Goal: Task Accomplishment & Management: Manage account settings

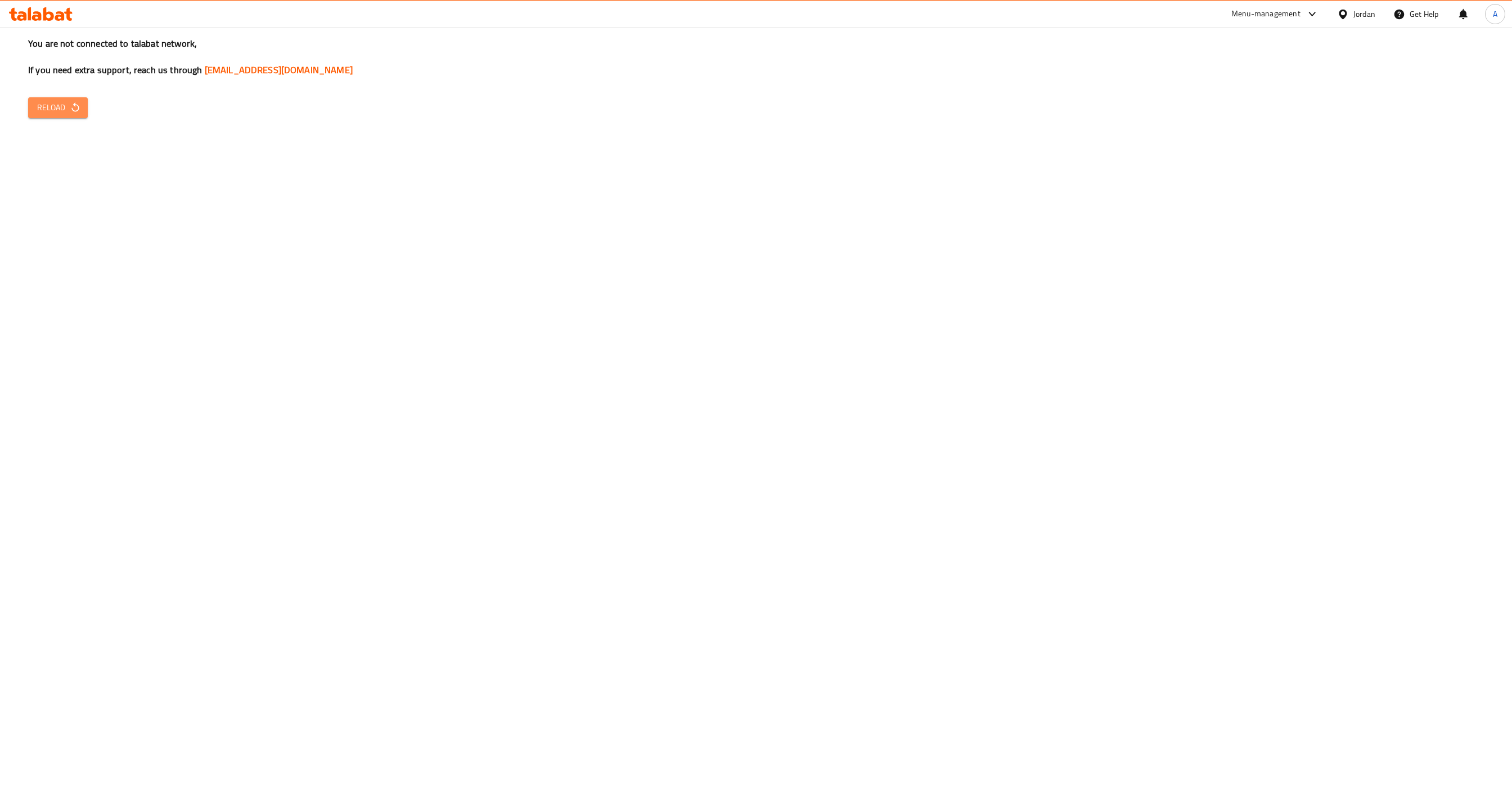
click at [66, 105] on span "Reload" at bounding box center [58, 108] width 42 height 14
click at [57, 106] on span "Reload" at bounding box center [58, 108] width 42 height 14
click at [49, 102] on span "Reload" at bounding box center [58, 108] width 42 height 14
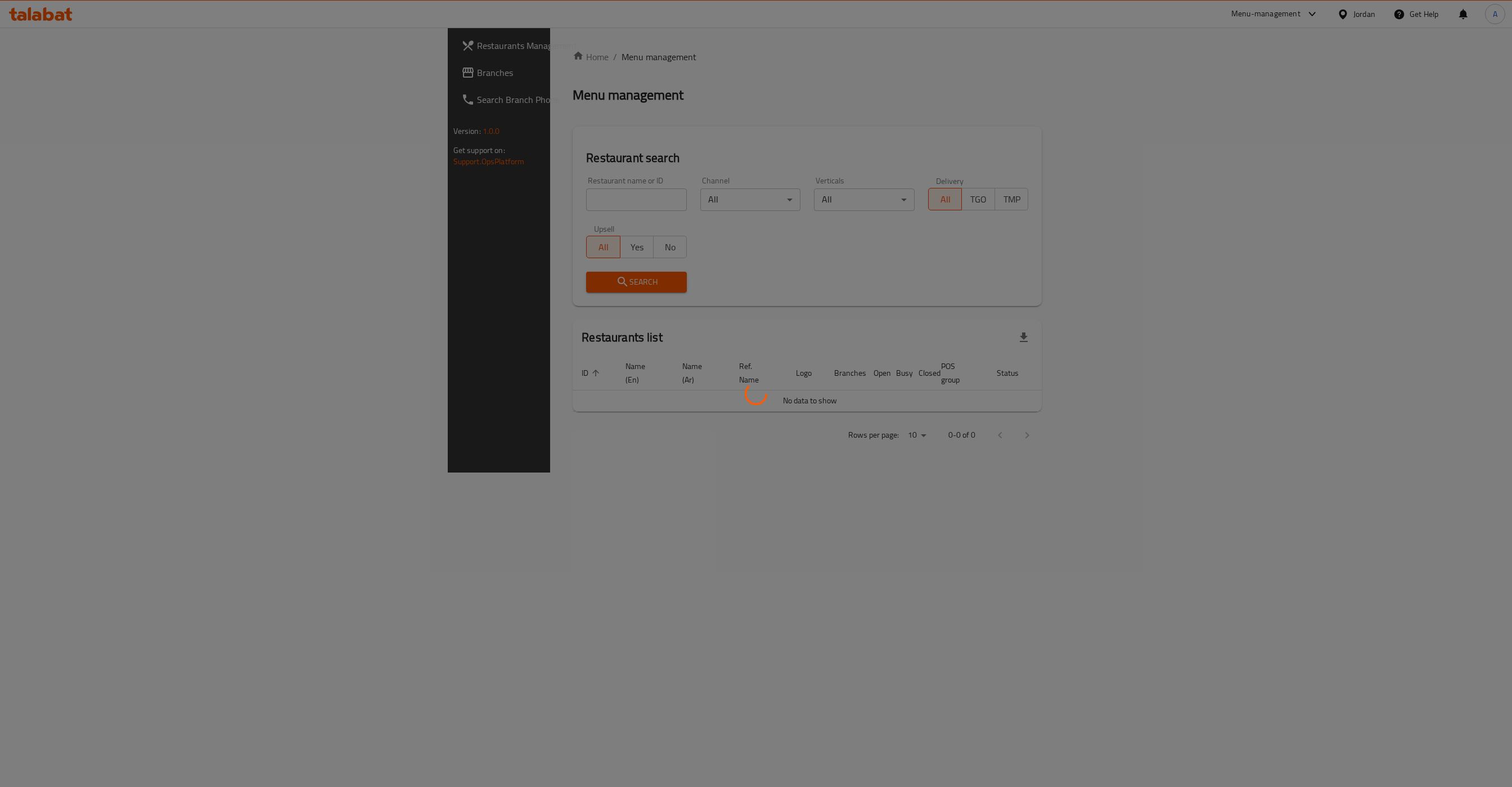
click at [319, 200] on div at bounding box center [756, 394] width 1512 height 787
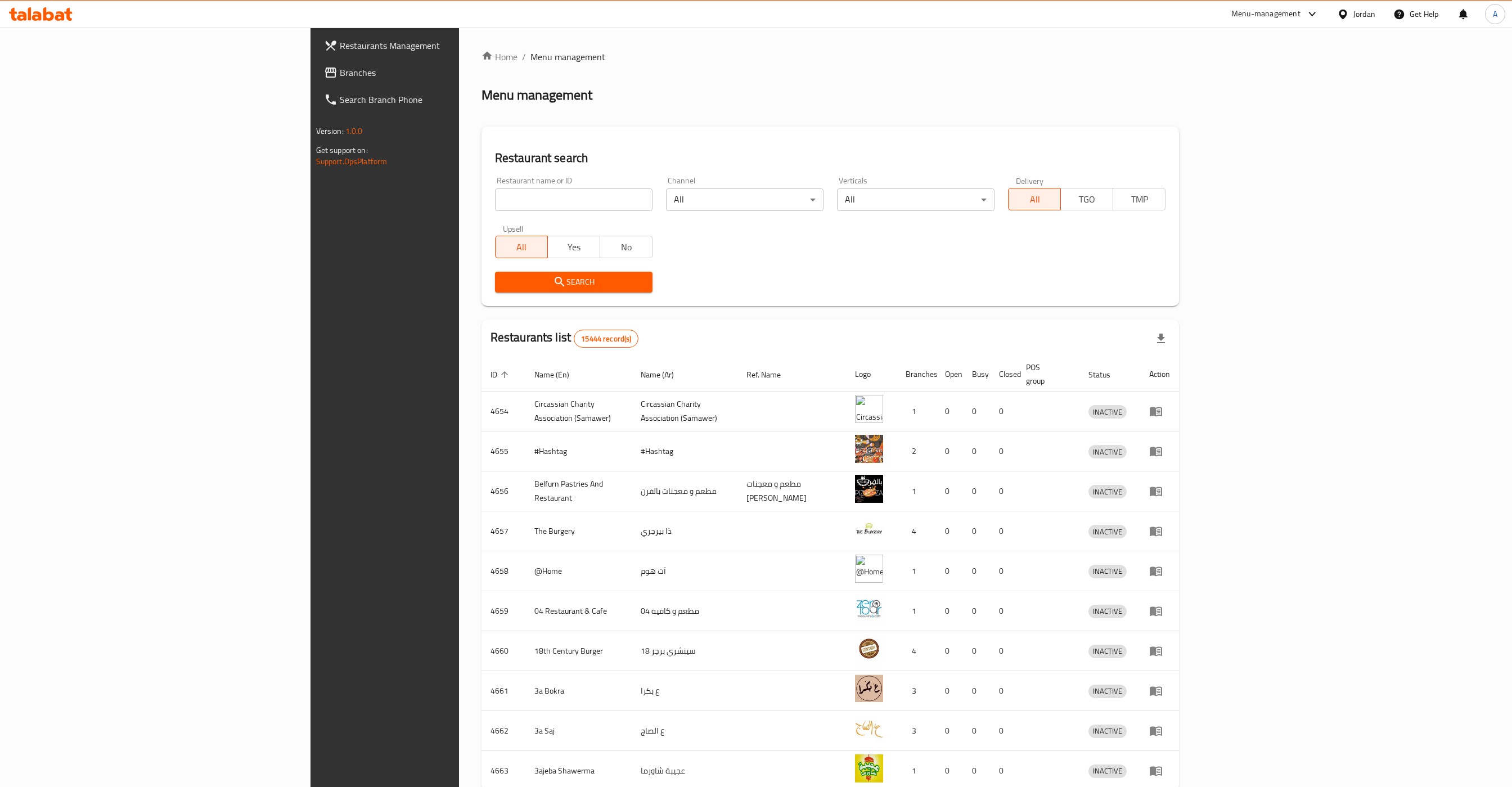
click at [495, 200] on input "search" at bounding box center [573, 199] width 157 height 22
type input "الركن المختلف"
click button "Search" at bounding box center [573, 282] width 157 height 21
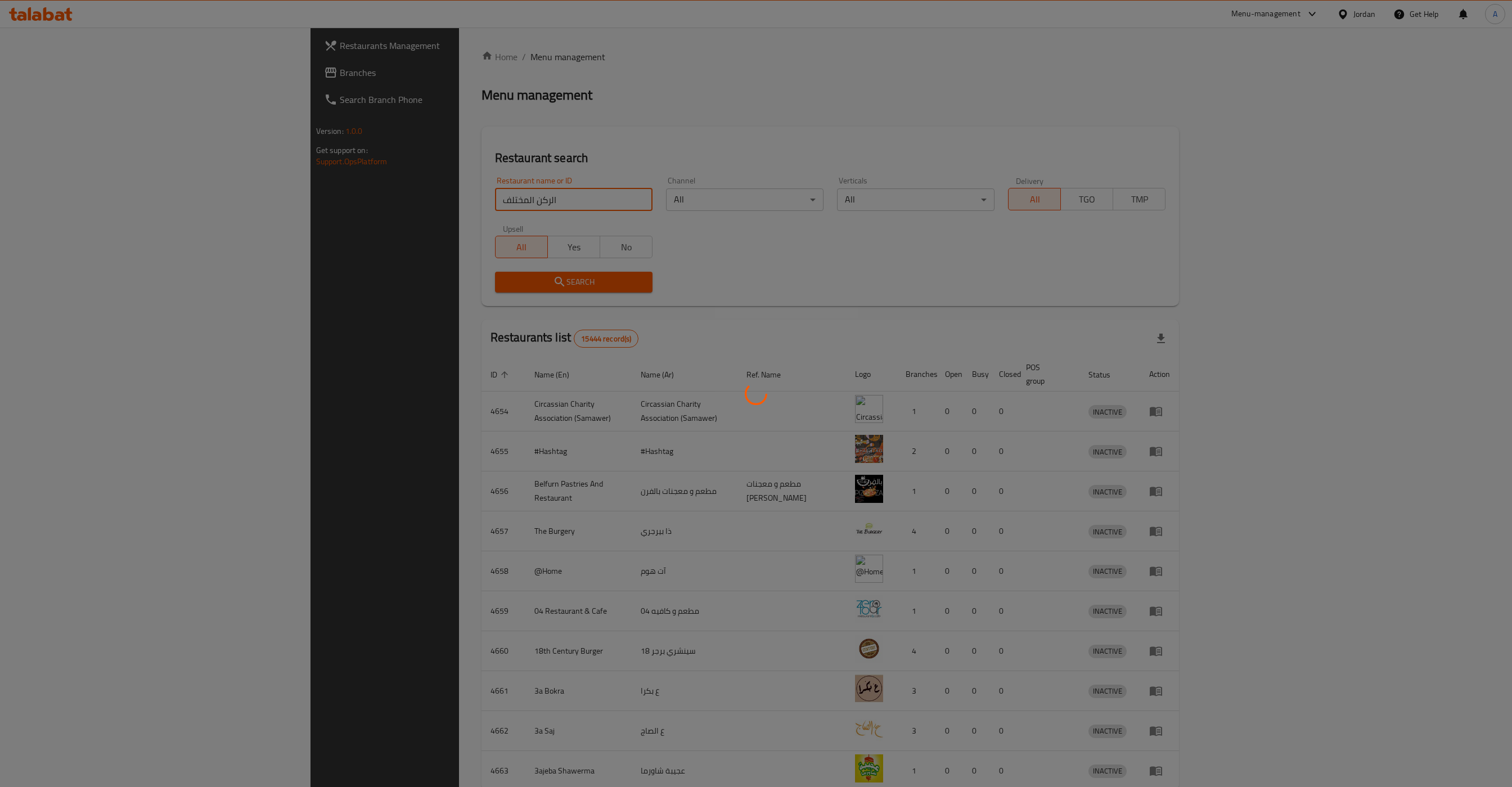
click button "Search" at bounding box center [573, 282] width 157 height 21
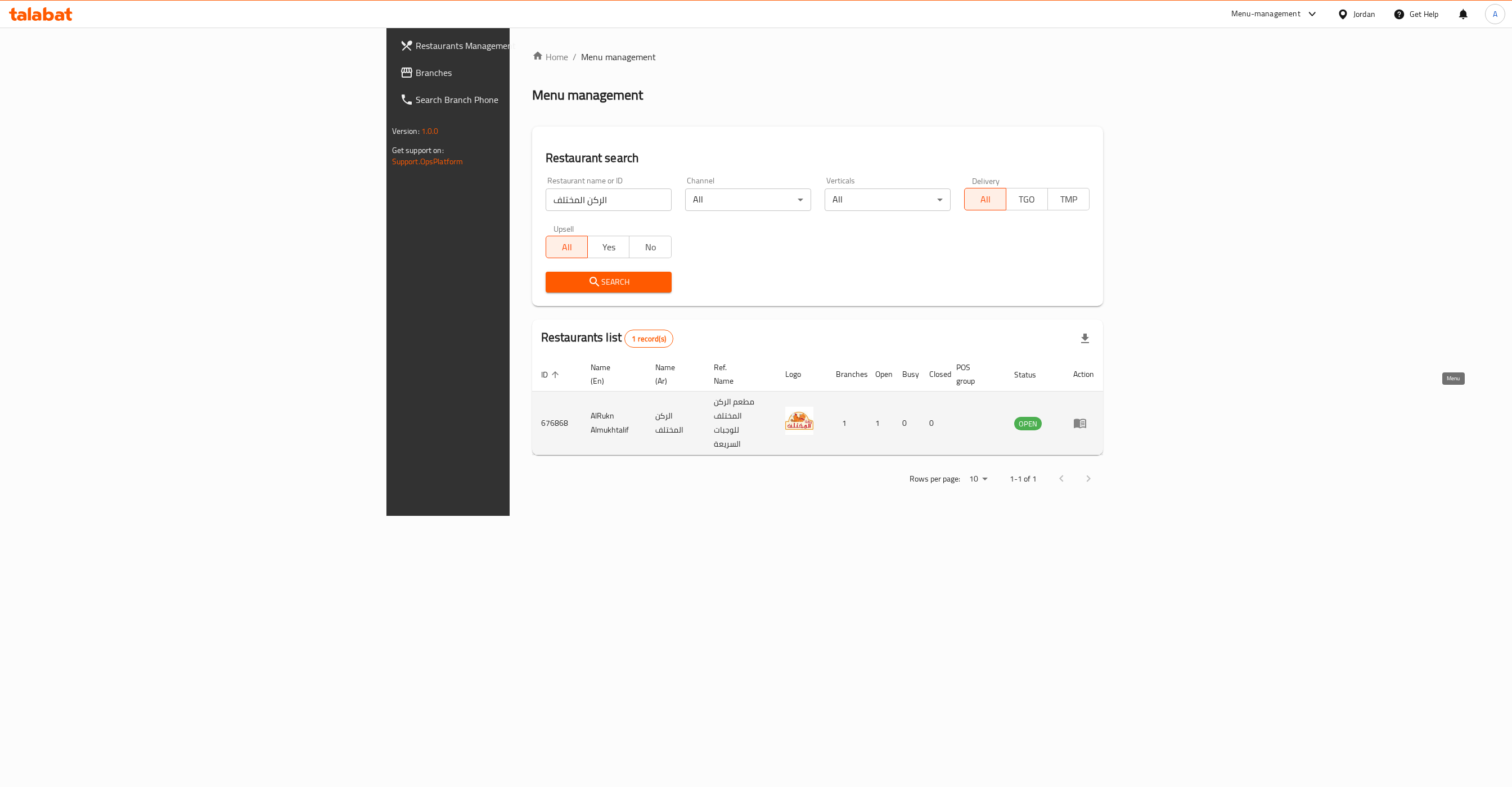
click at [1087, 416] on icon "enhanced table" at bounding box center [1080, 423] width 14 height 14
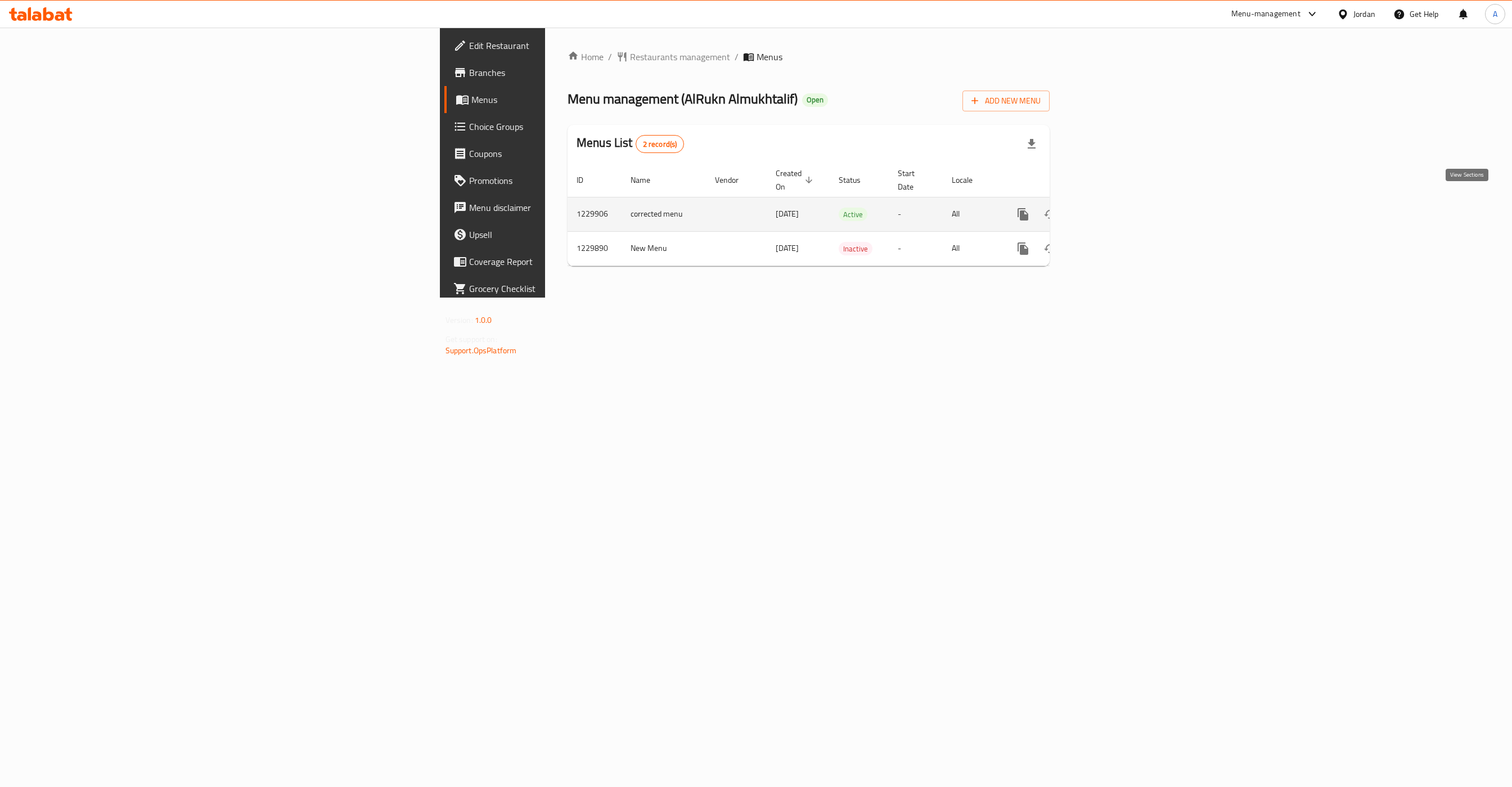
click at [1111, 208] on icon "enhanced table" at bounding box center [1105, 214] width 14 height 14
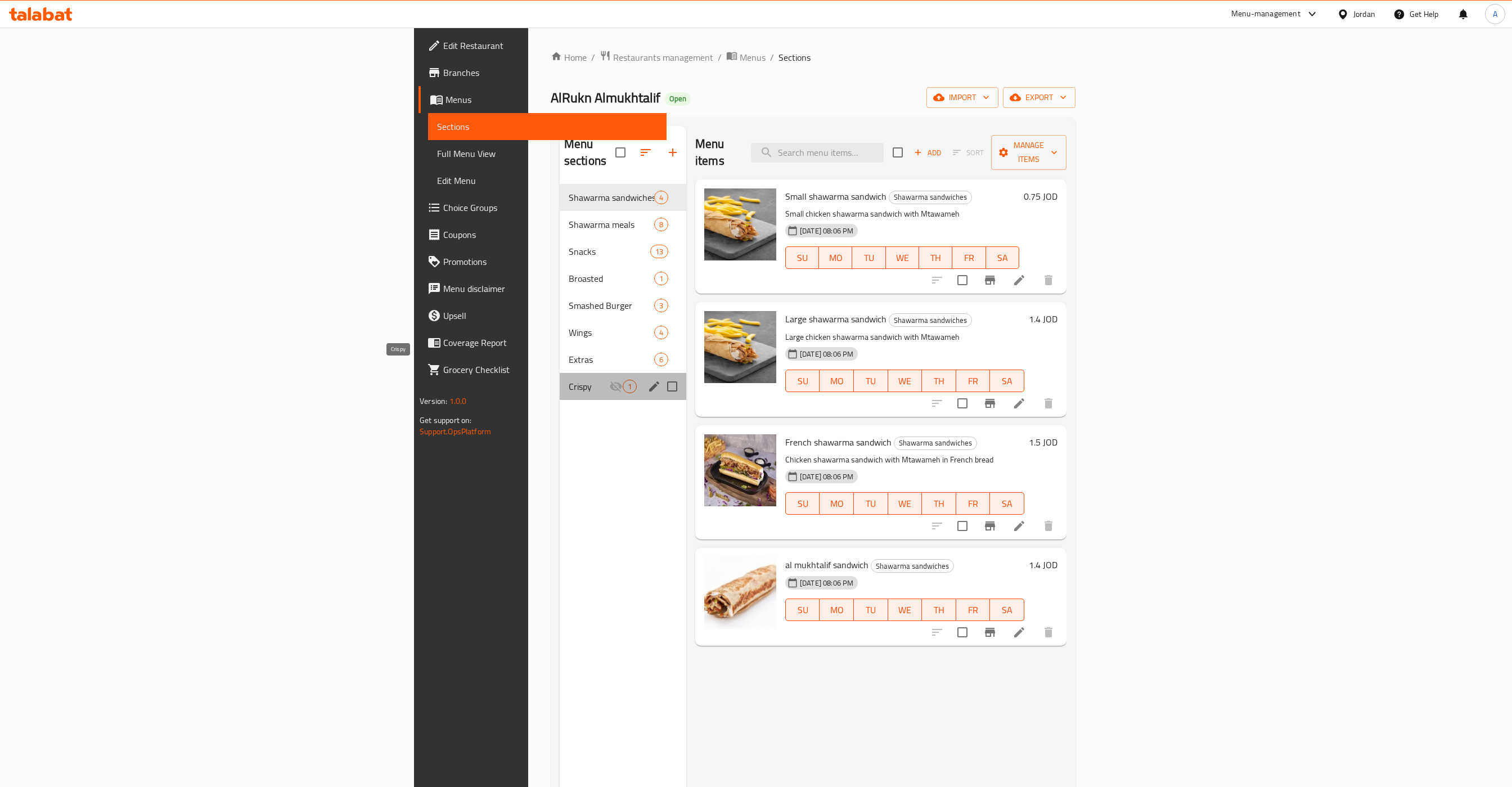
click at [569, 380] on span "Crispy" at bounding box center [588, 387] width 40 height 14
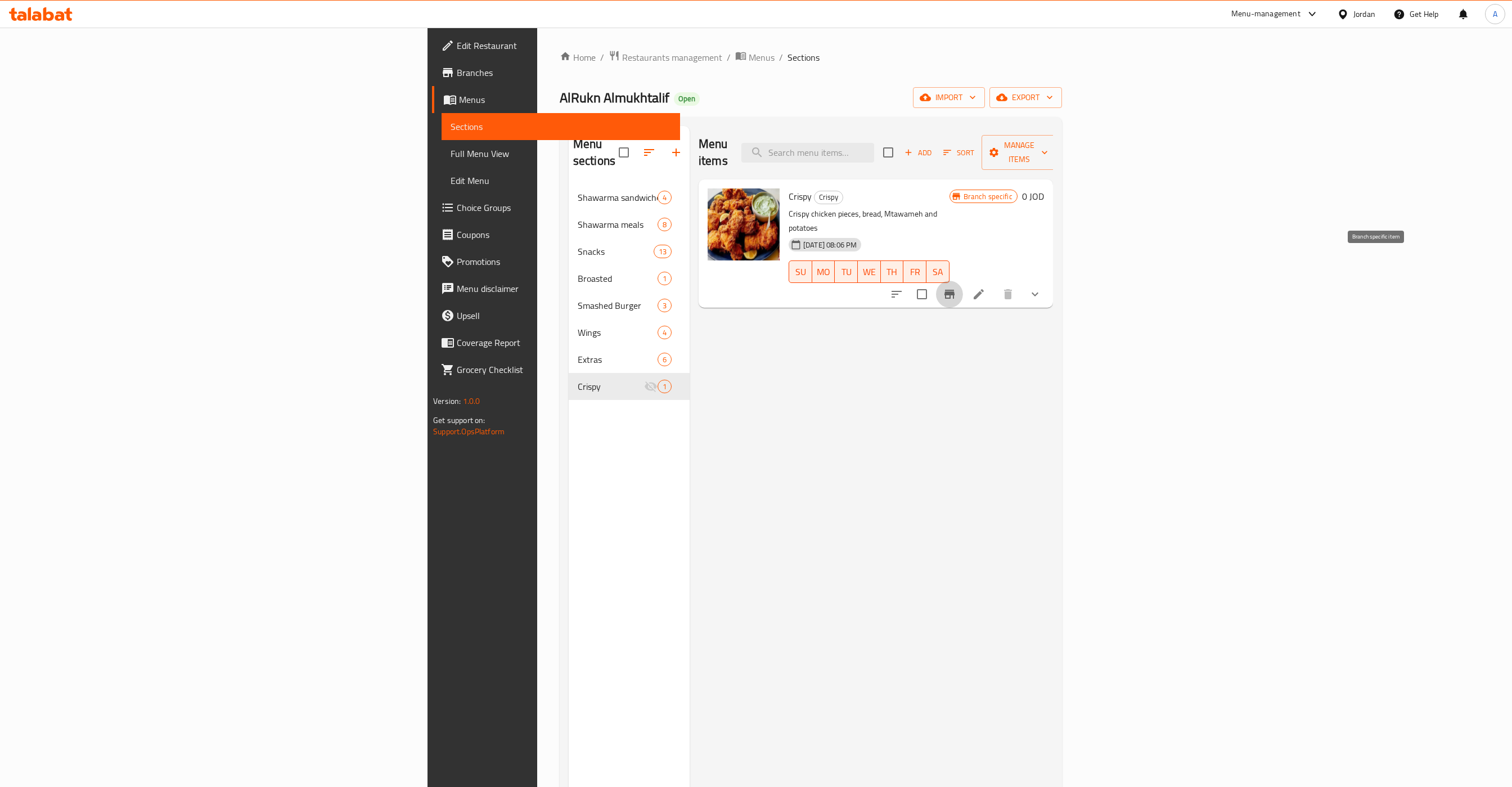
click at [963, 280] on button "Branch-specific-item" at bounding box center [950, 294] width 27 height 27
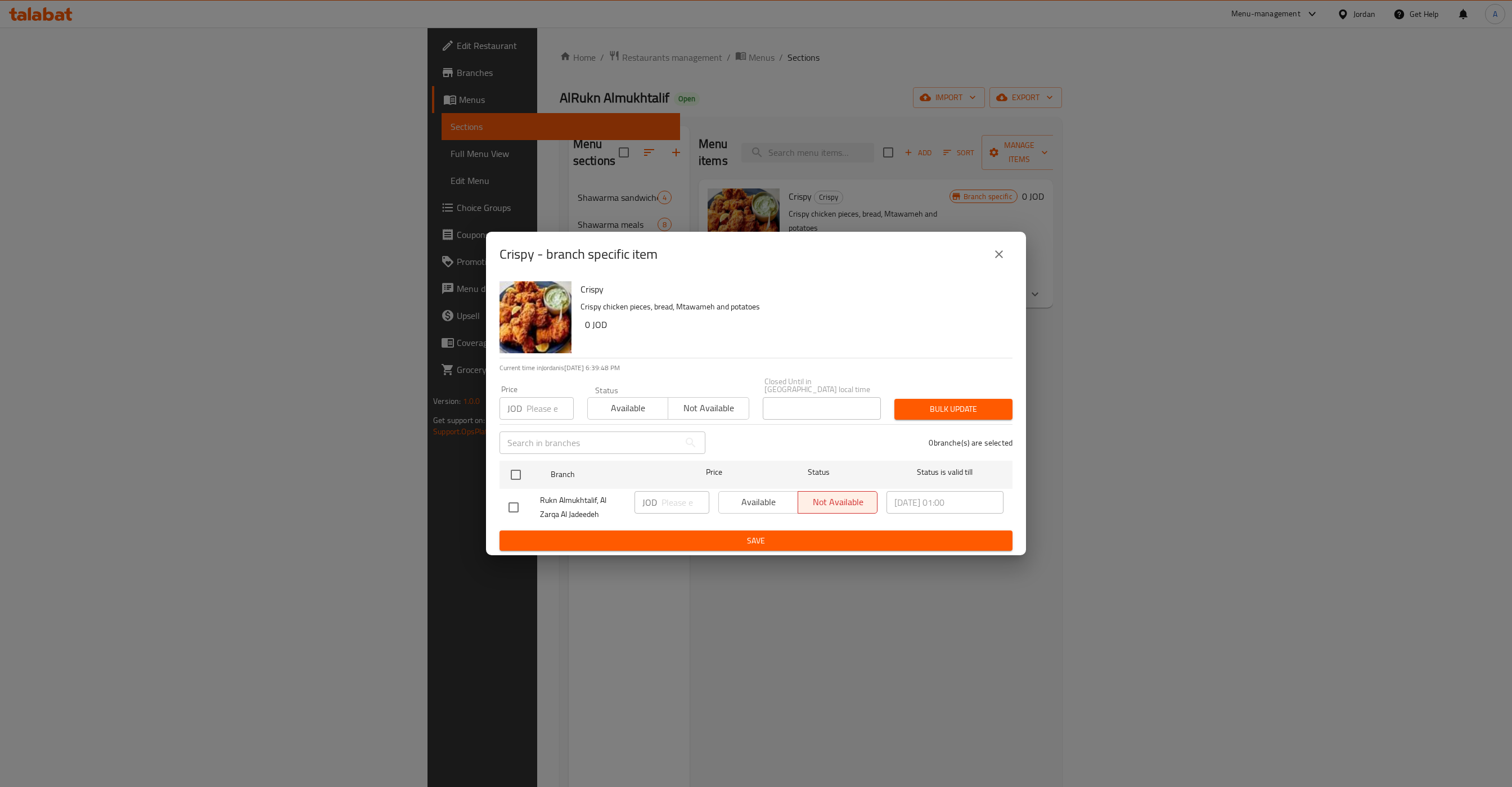
click at [744, 500] on div "Available Not available" at bounding box center [798, 502] width 159 height 22
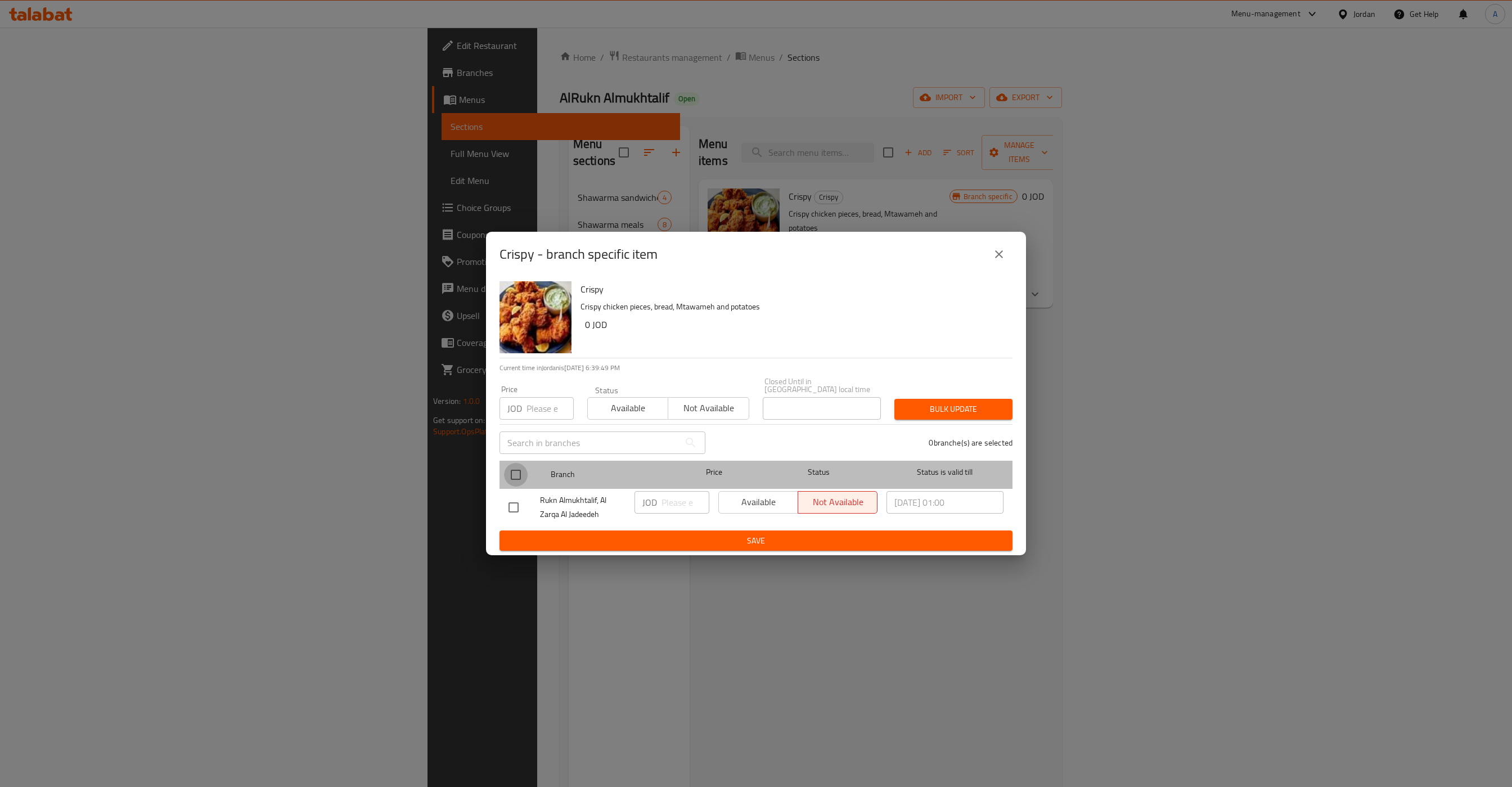
click at [510, 477] on input "checkbox" at bounding box center [516, 475] width 24 height 24
checkbox input "true"
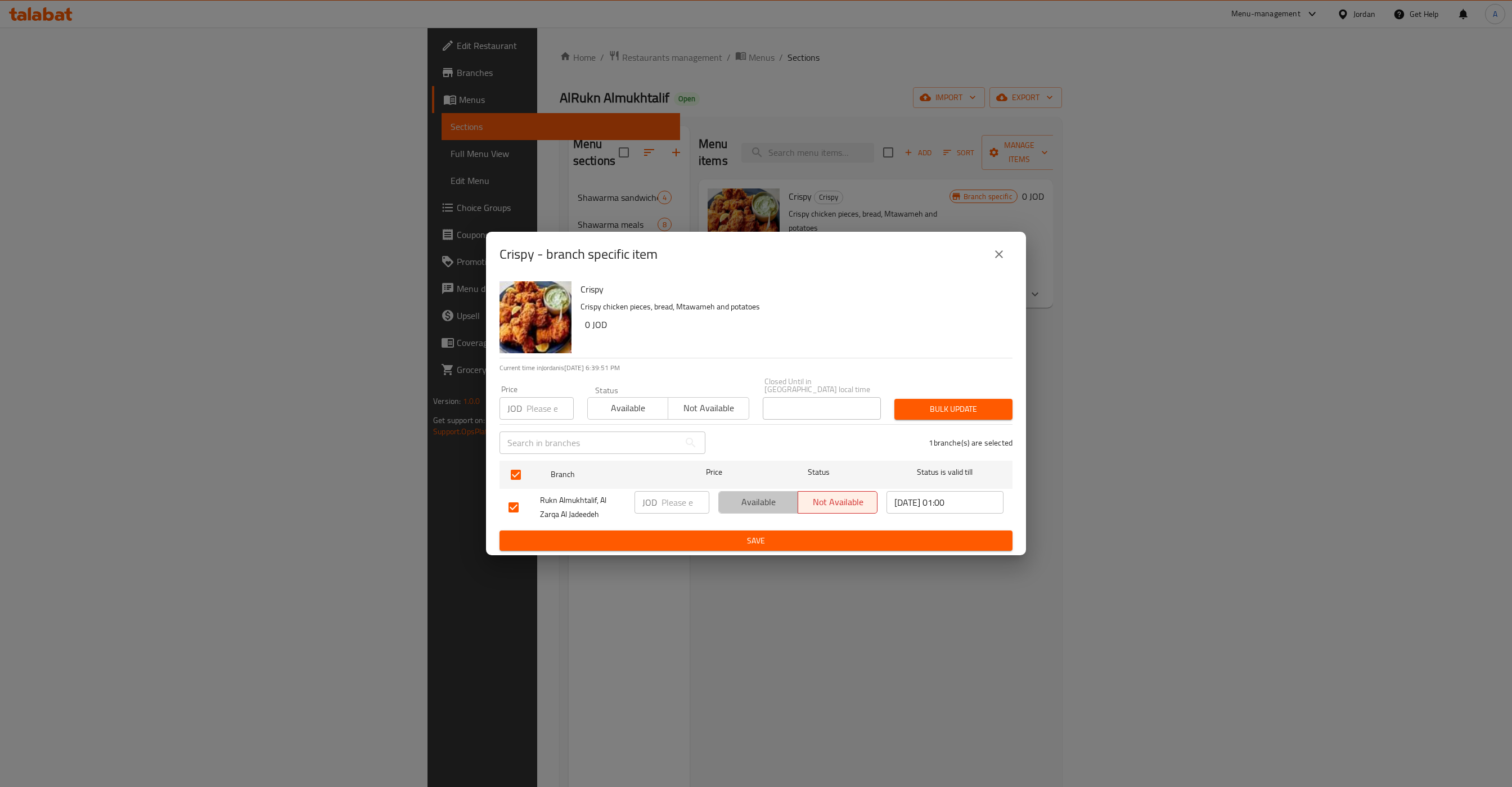
click at [754, 496] on span "Available" at bounding box center [758, 502] width 70 height 16
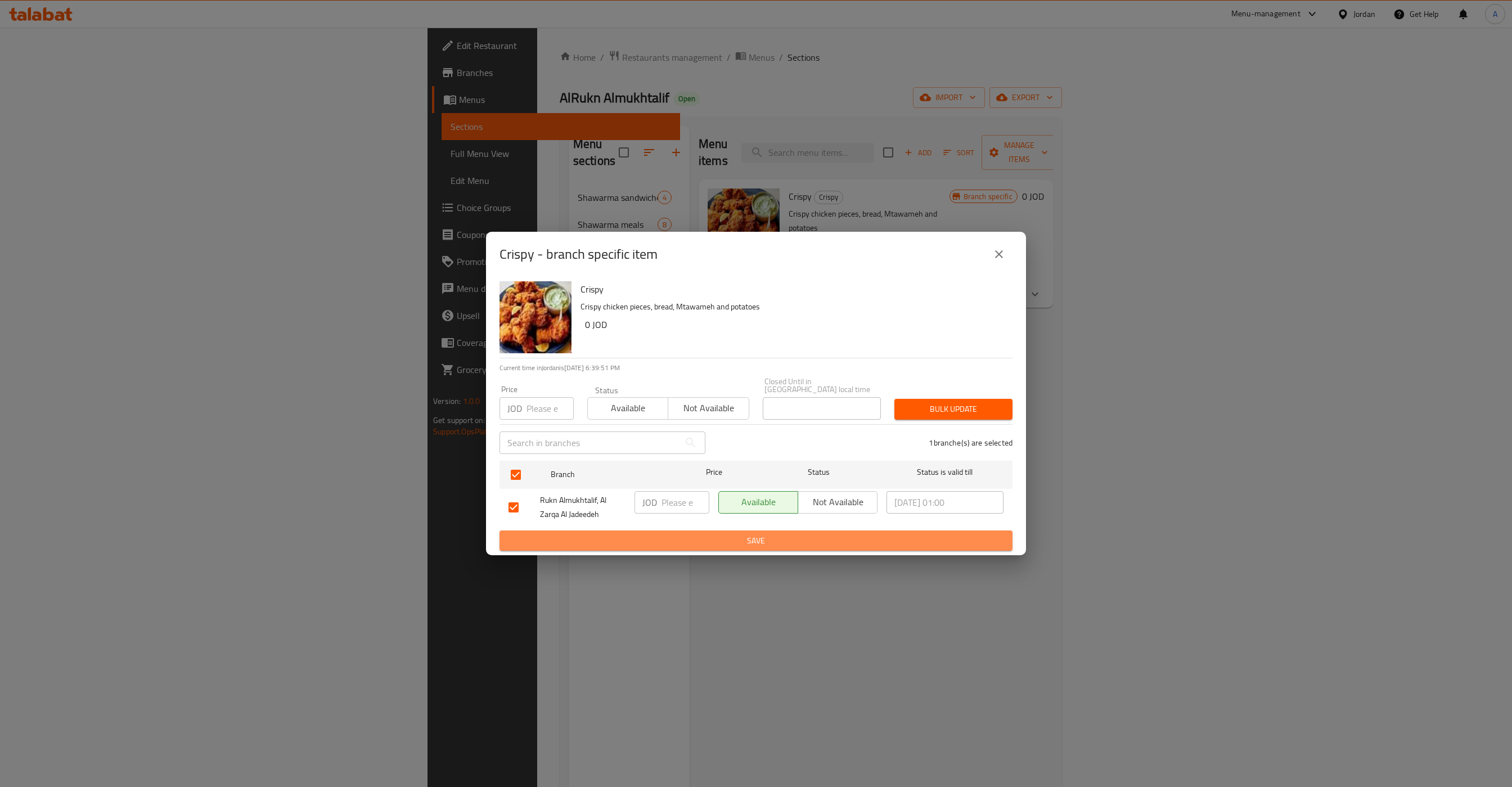
click at [797, 530] on button "Save" at bounding box center [756, 541] width 513 height 21
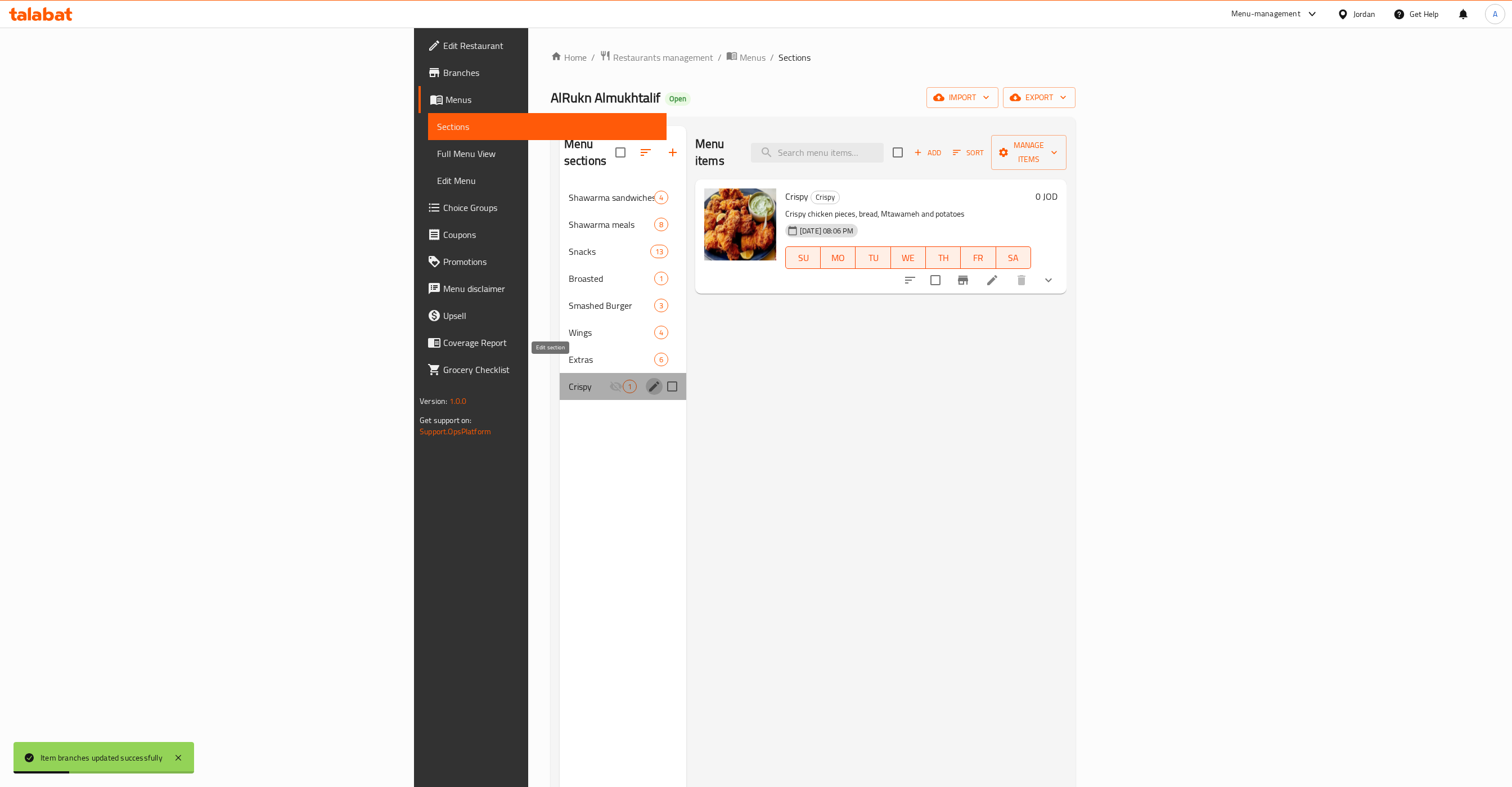
click at [649, 381] on icon "edit" at bounding box center [654, 386] width 10 height 10
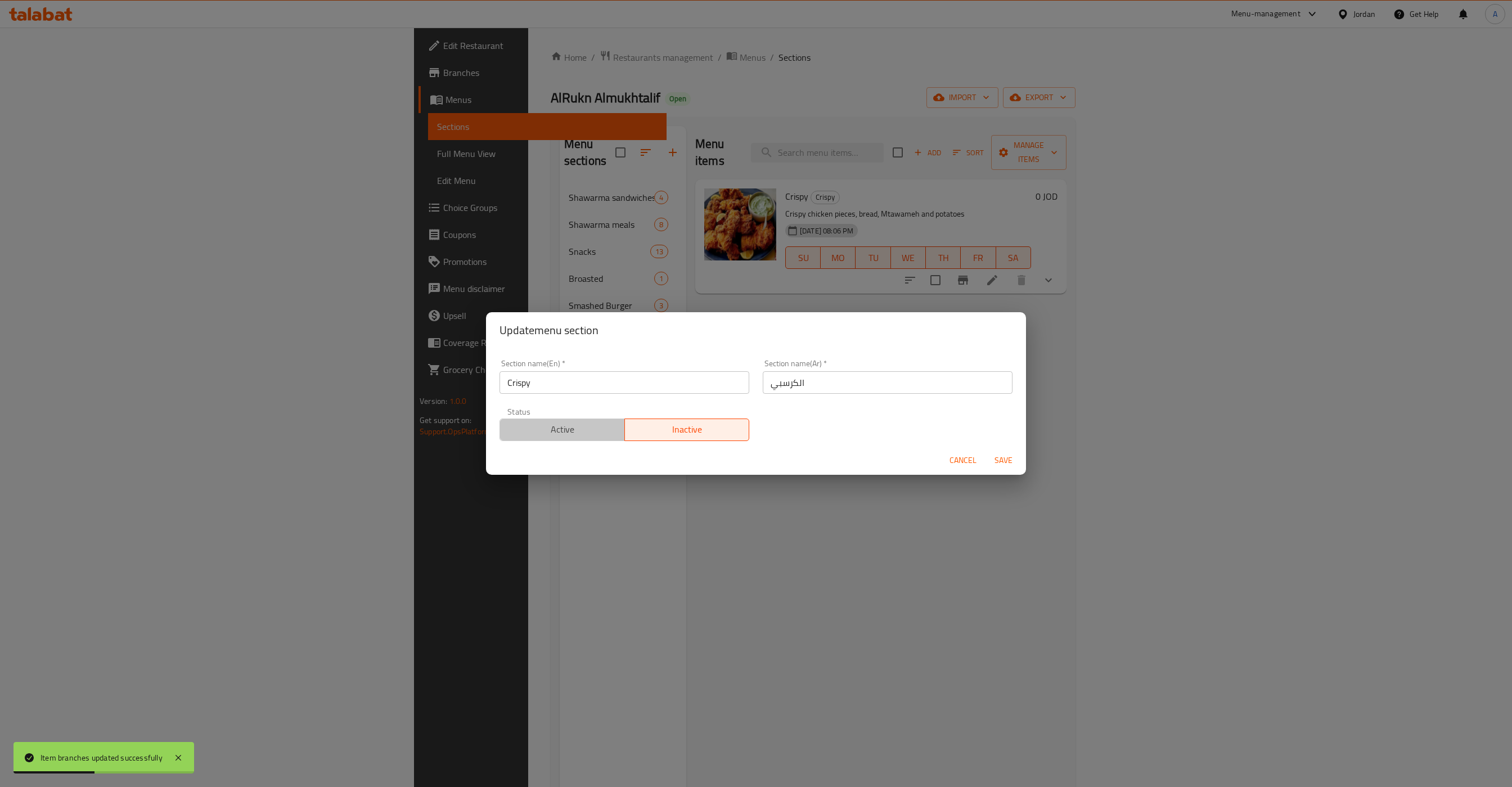
click at [555, 423] on span "Active" at bounding box center [563, 430] width 116 height 16
click at [994, 458] on span "Save" at bounding box center [1004, 460] width 27 height 14
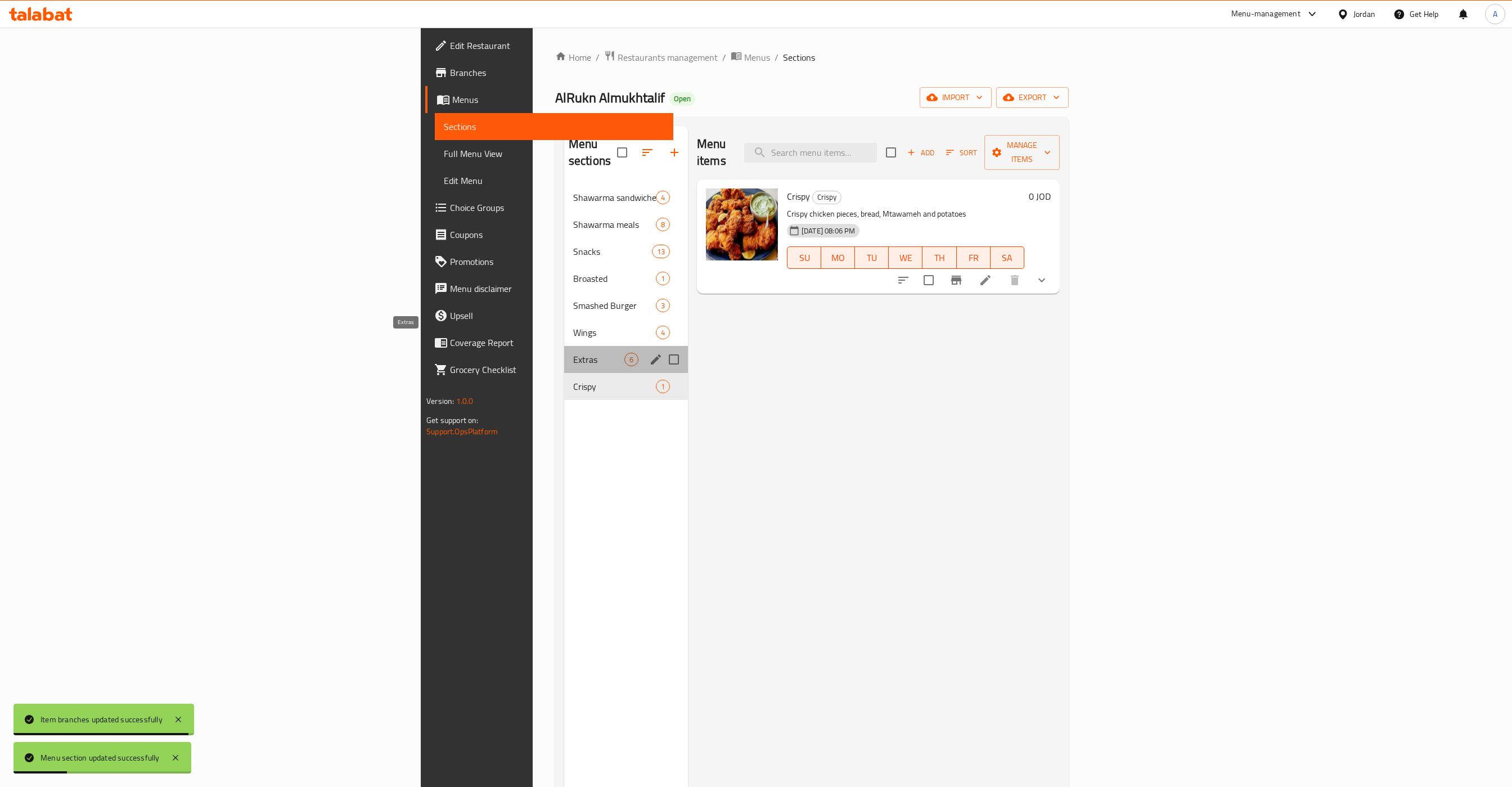
click at [573, 353] on span "Extras" at bounding box center [599, 359] width 51 height 14
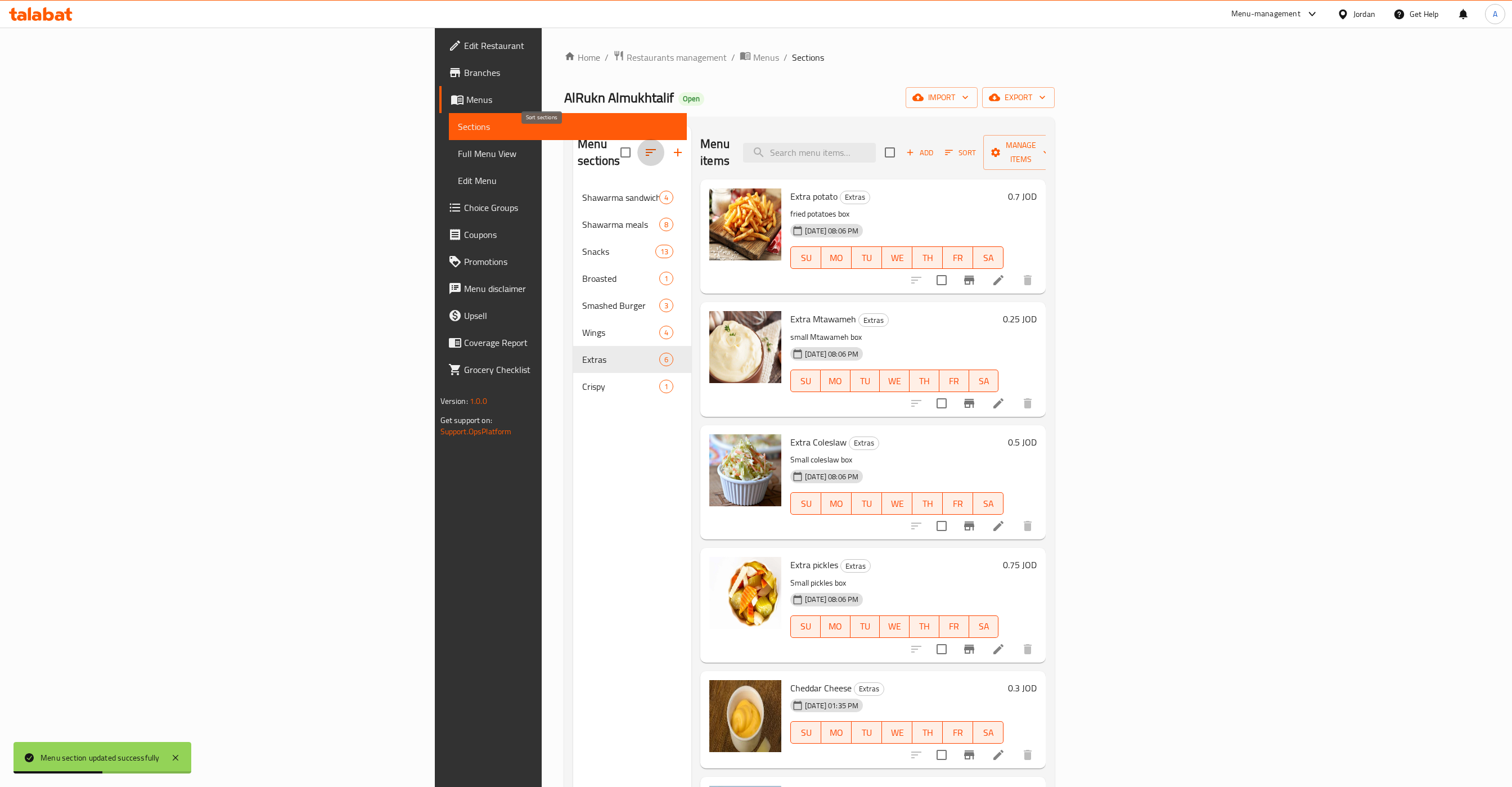
click at [644, 146] on icon "button" at bounding box center [651, 152] width 14 height 14
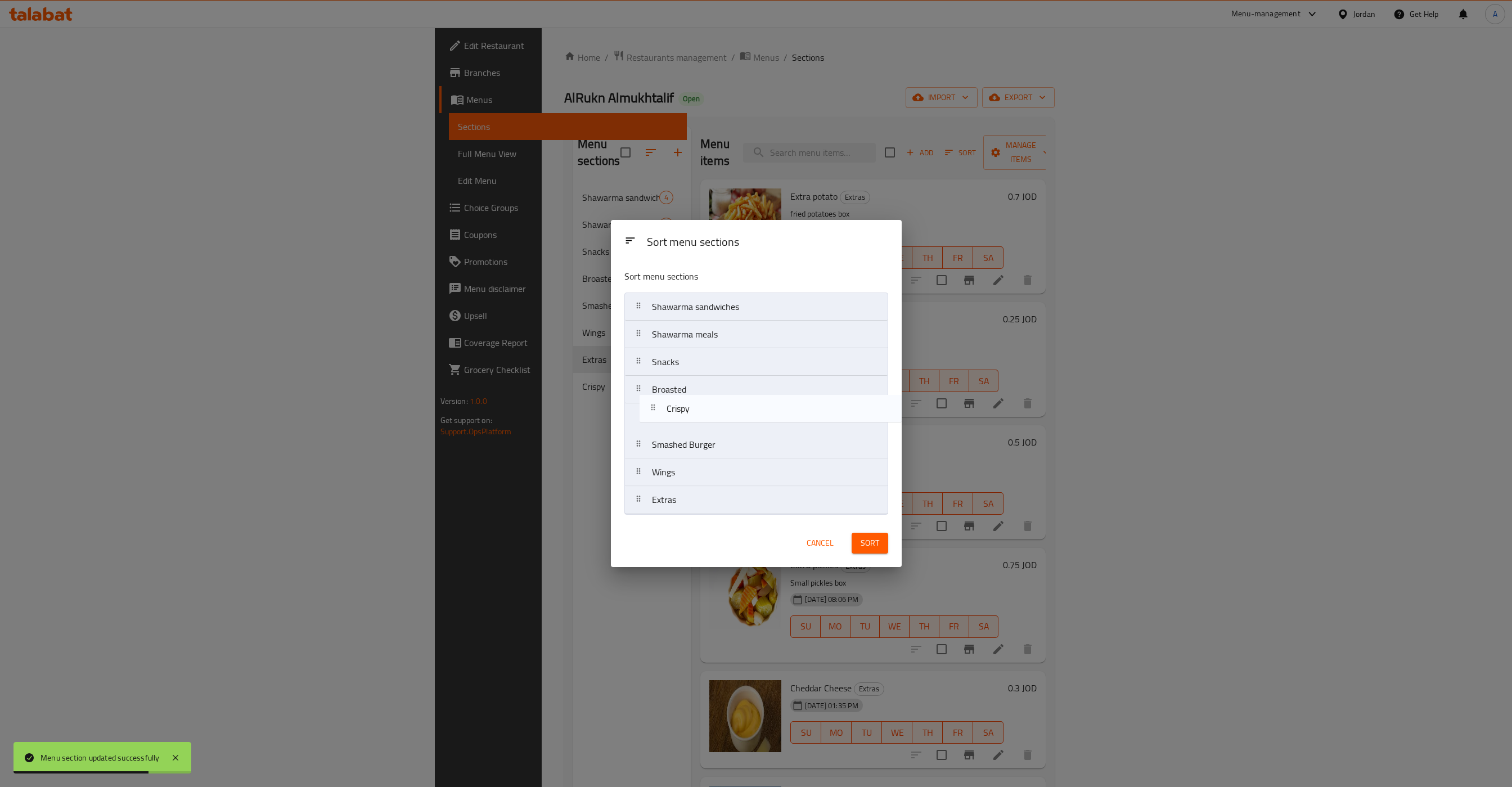
drag, startPoint x: 635, startPoint y: 502, endPoint x: 650, endPoint y: 394, distance: 109.0
click at [650, 394] on nav "Shawarma sandwiches Shawarma meals Snacks Broasted Smashed Burger Wings Extras …" at bounding box center [756, 403] width 264 height 221
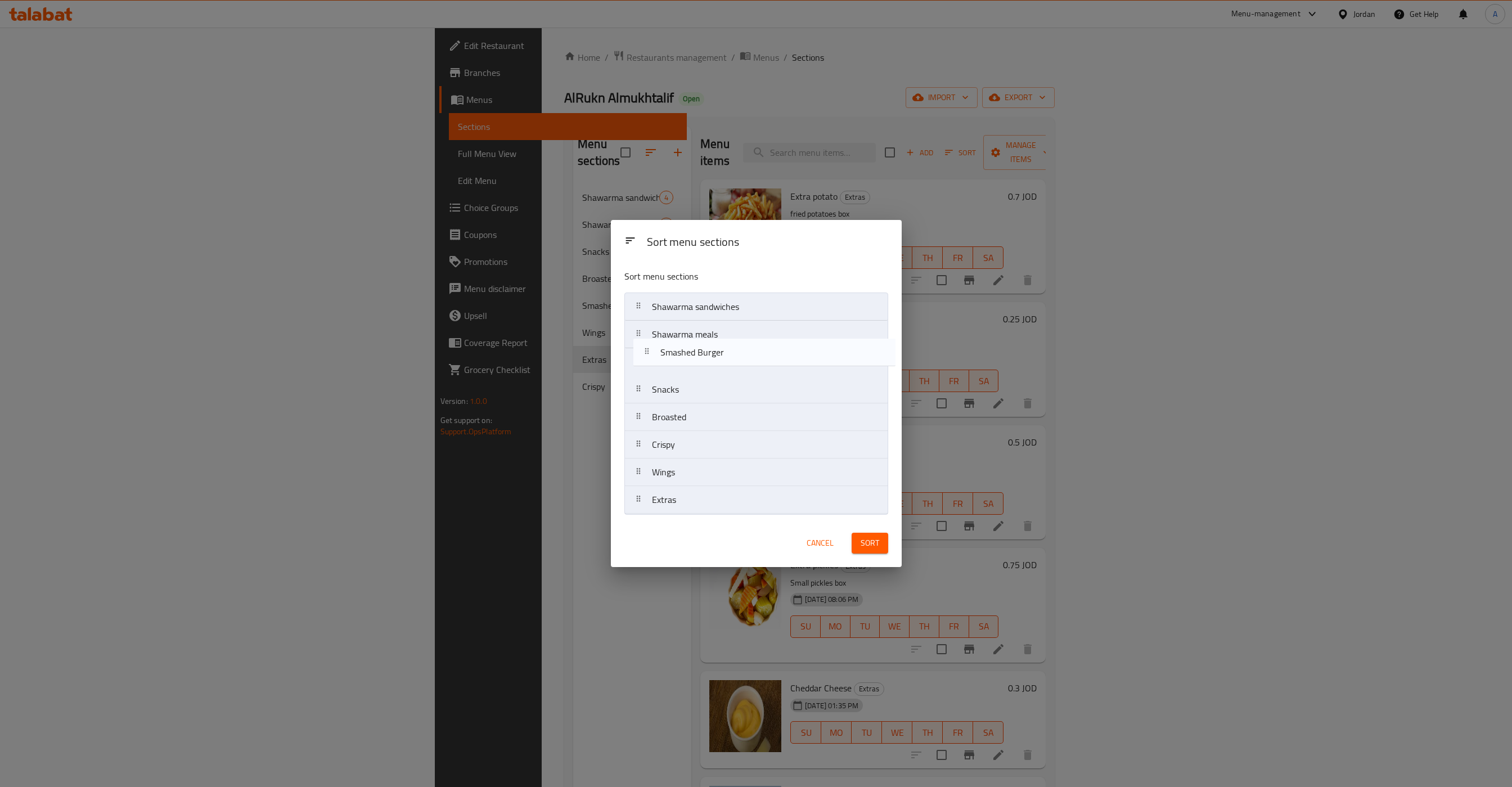
drag, startPoint x: 720, startPoint y: 451, endPoint x: 725, endPoint y: 353, distance: 98.1
click at [725, 353] on nav "Shawarma sandwiches Shawarma meals Snacks Broasted Crispy Smashed Burger Wings …" at bounding box center [756, 403] width 264 height 221
drag, startPoint x: 640, startPoint y: 477, endPoint x: 648, endPoint y: 372, distance: 105.3
click at [648, 372] on nav "Shawarma sandwiches Shawarma meals Smashed Burger Snacks Broasted Crispy Wings …" at bounding box center [756, 403] width 264 height 221
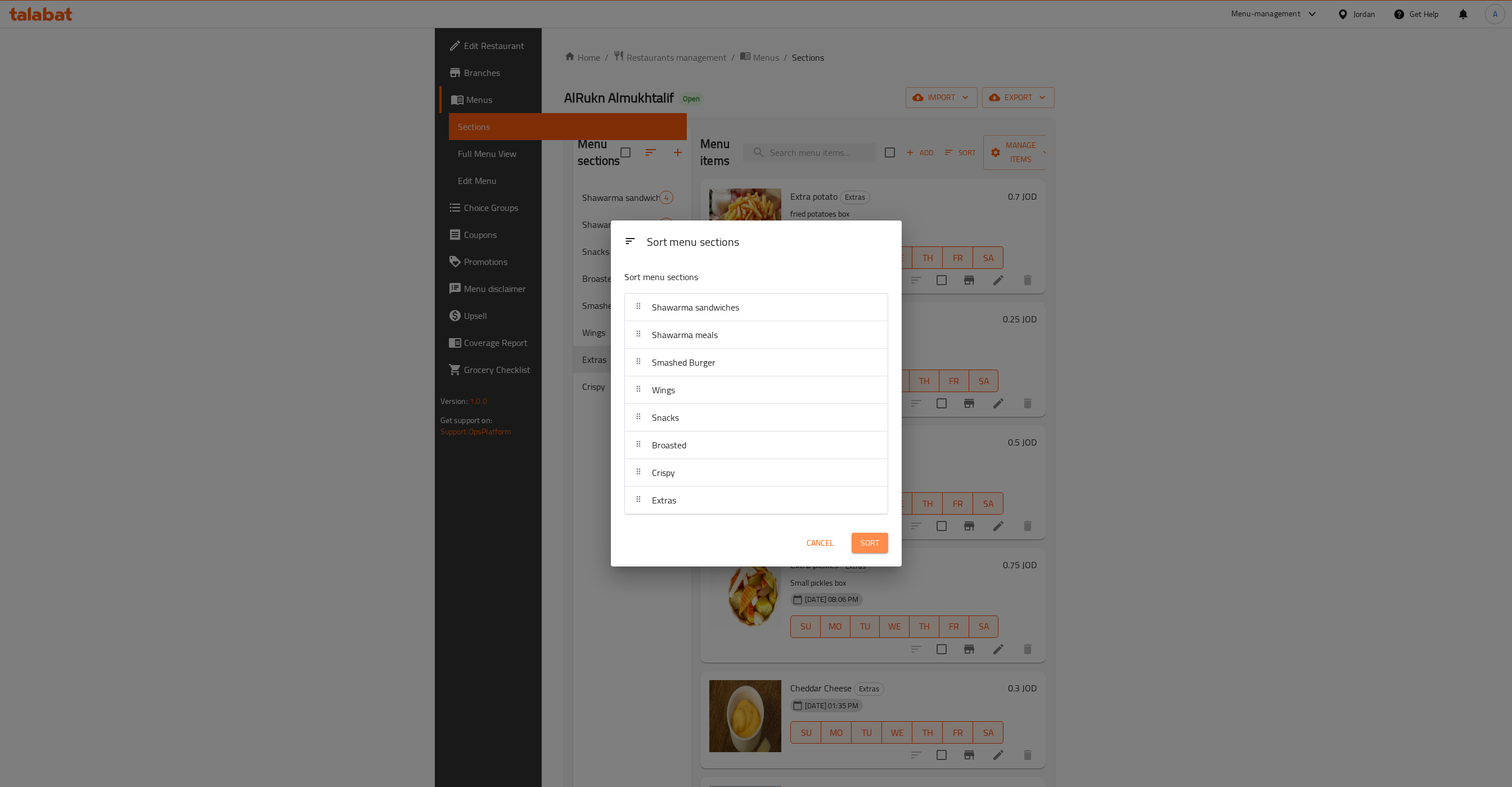
click at [867, 549] on span "Sort" at bounding box center [870, 543] width 18 height 14
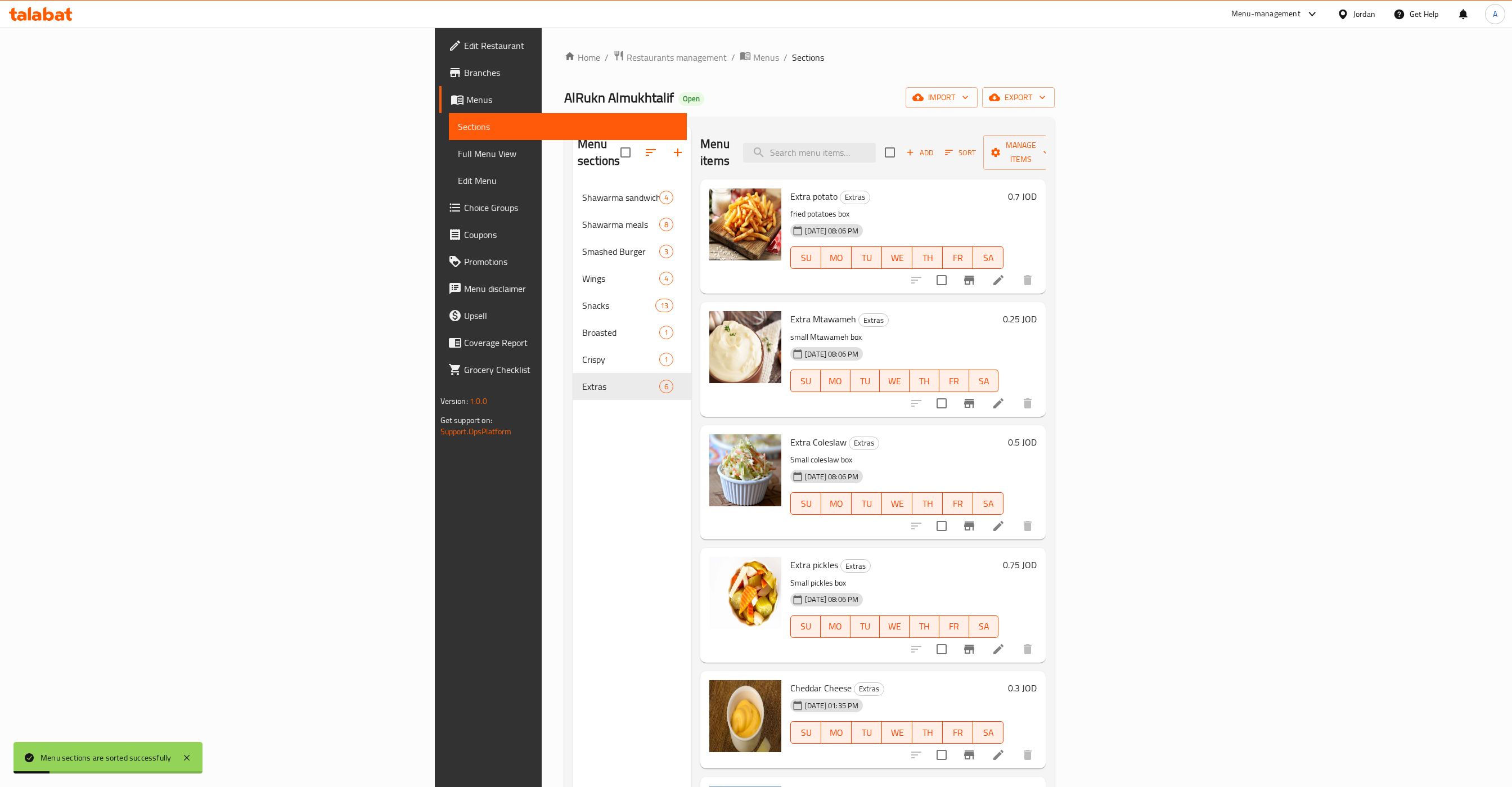
click at [573, 423] on div "Menu sections Shawarma sandwiches 4 Shawarma meals 8 Smashed Burger 3 Wings 4 S…" at bounding box center [632, 519] width 118 height 787
